Goal: Find specific page/section: Find specific page/section

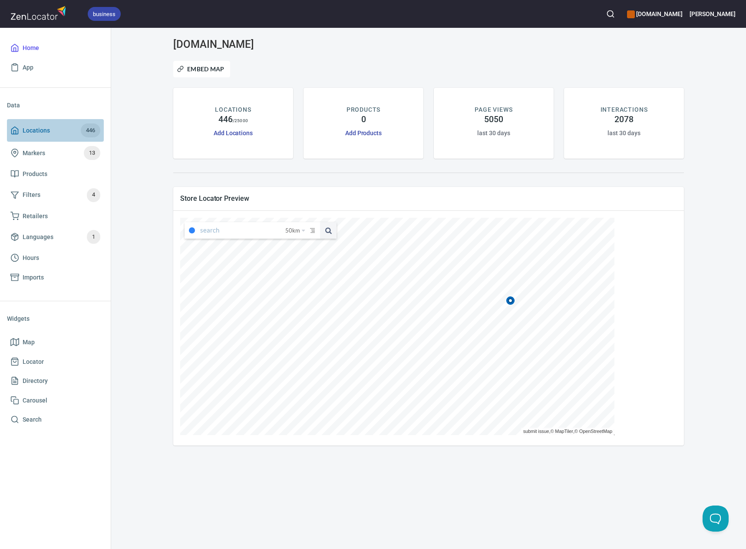
click at [36, 128] on span "Locations" at bounding box center [36, 130] width 27 height 11
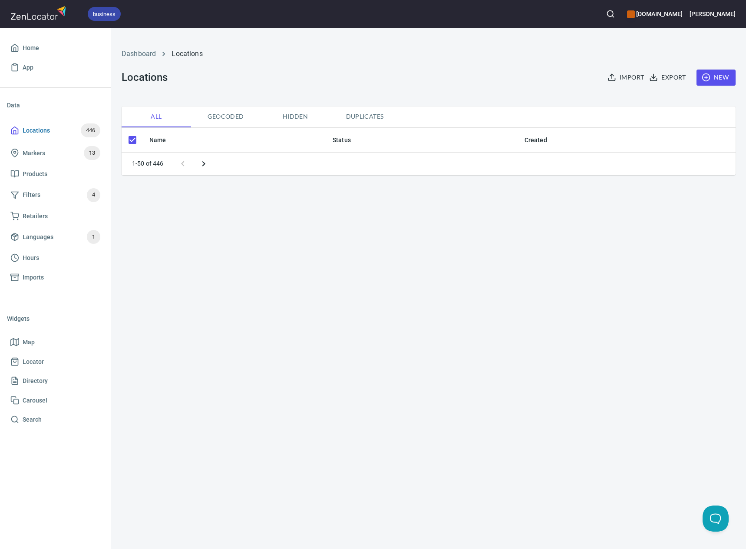
checkbox input "false"
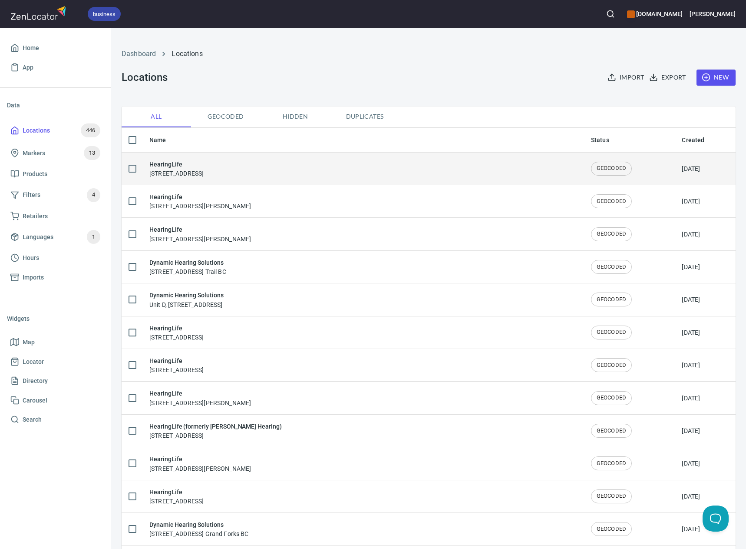
click at [204, 166] on h6 "HearingLife" at bounding box center [176, 164] width 54 height 10
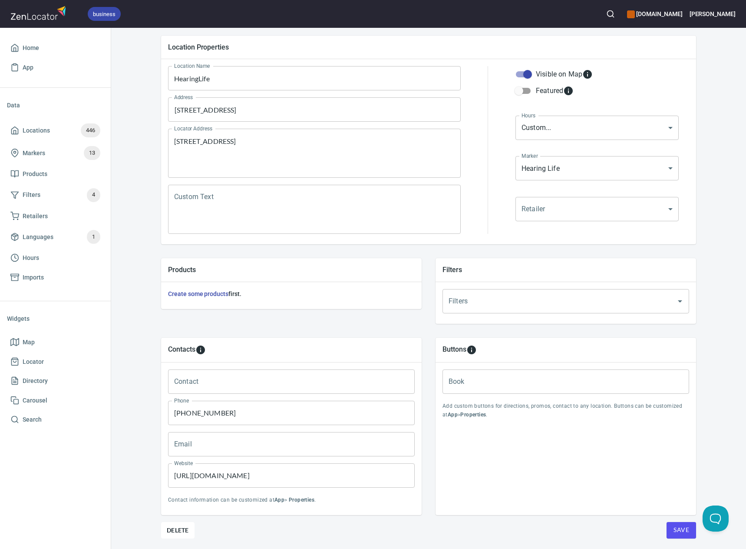
scroll to position [113, 0]
